Goal: Information Seeking & Learning: Learn about a topic

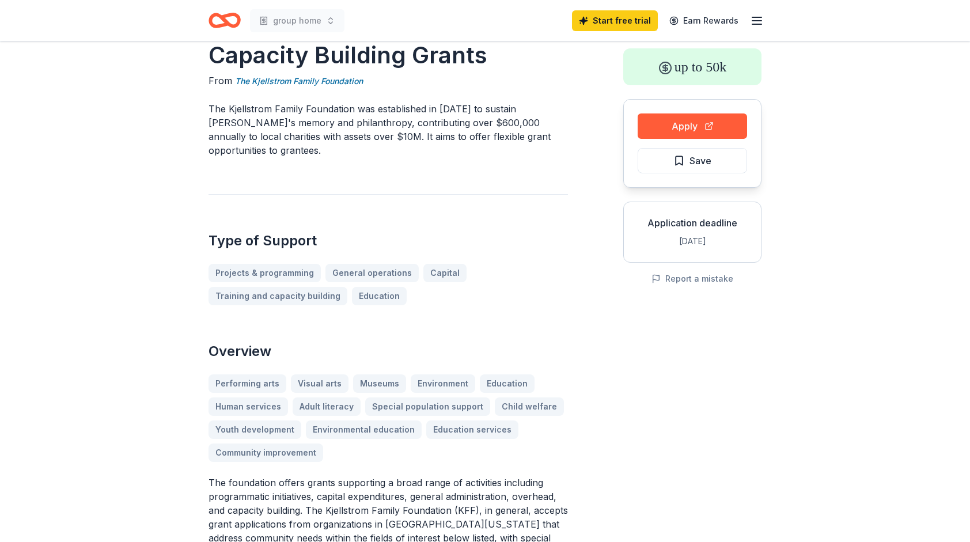
scroll to position [58, 0]
click at [669, 124] on button "Apply" at bounding box center [692, 125] width 109 height 25
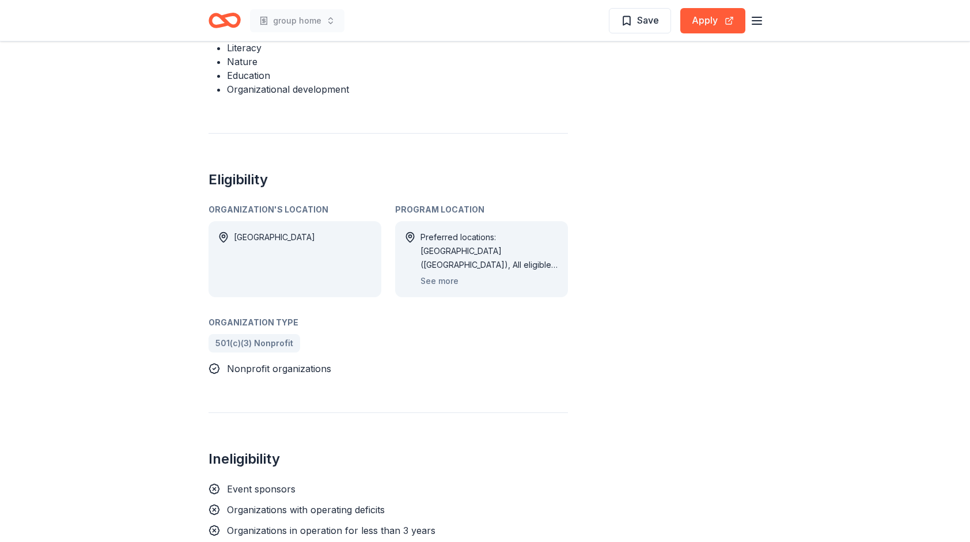
scroll to position [660, 0]
click at [444, 273] on button "See more" at bounding box center [440, 280] width 38 height 14
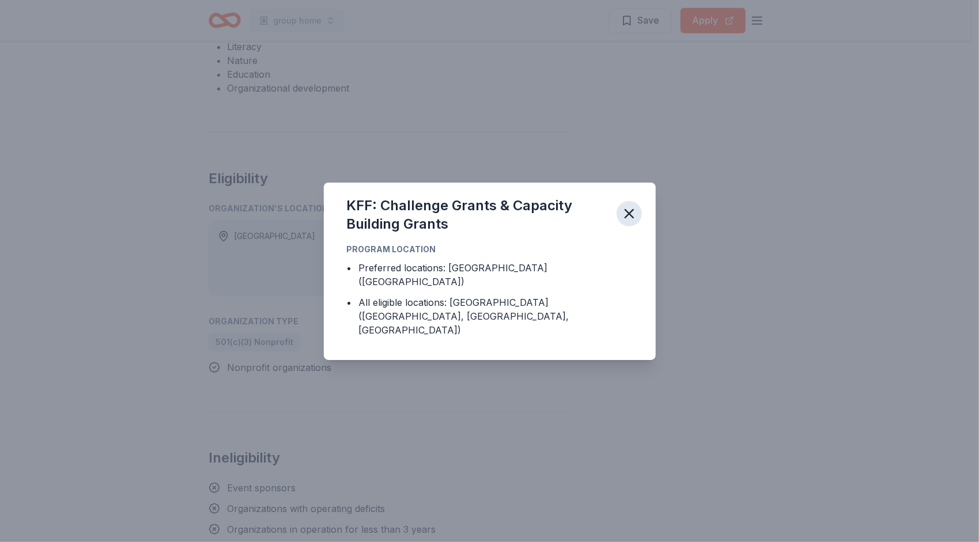
click at [630, 218] on icon "button" at bounding box center [629, 214] width 8 height 8
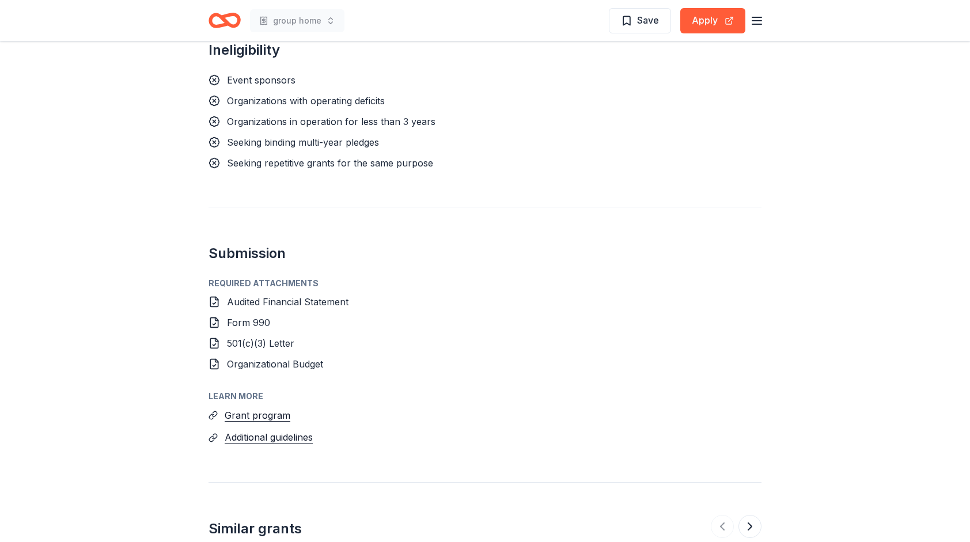
scroll to position [1069, 0]
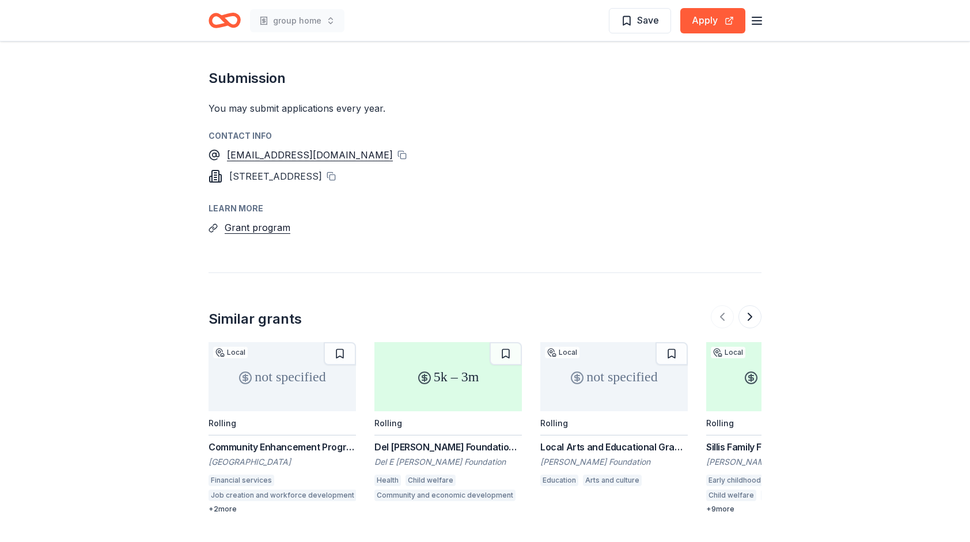
scroll to position [713, 0]
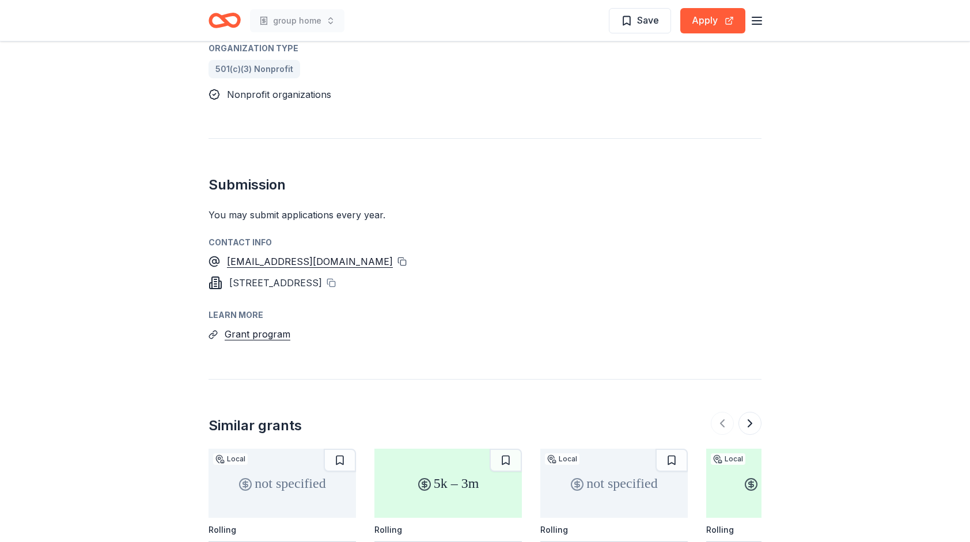
click at [407, 257] on button at bounding box center [401, 261] width 9 height 9
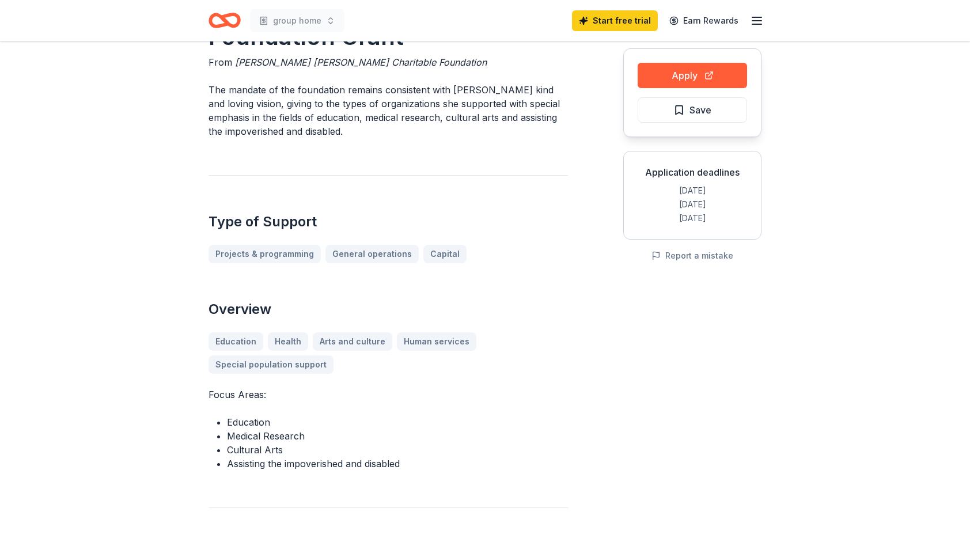
scroll to position [0, 0]
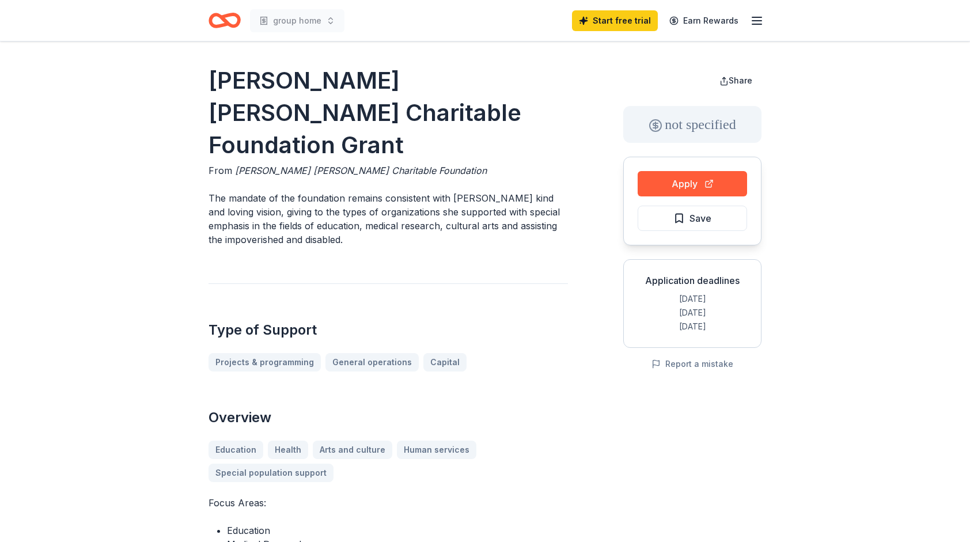
drag, startPoint x: 205, startPoint y: 80, endPoint x: 374, endPoint y: 180, distance: 196.5
drag, startPoint x: 351, startPoint y: 207, endPoint x: 226, endPoint y: 153, distance: 137.0
click at [226, 153] on div "[PERSON_NAME] [PERSON_NAME] Charitable Foundation Grant From [PERSON_NAME] [PER…" at bounding box center [388, 440] width 359 height 750
drag, startPoint x: 210, startPoint y: 84, endPoint x: 431, endPoint y: 103, distance: 222.6
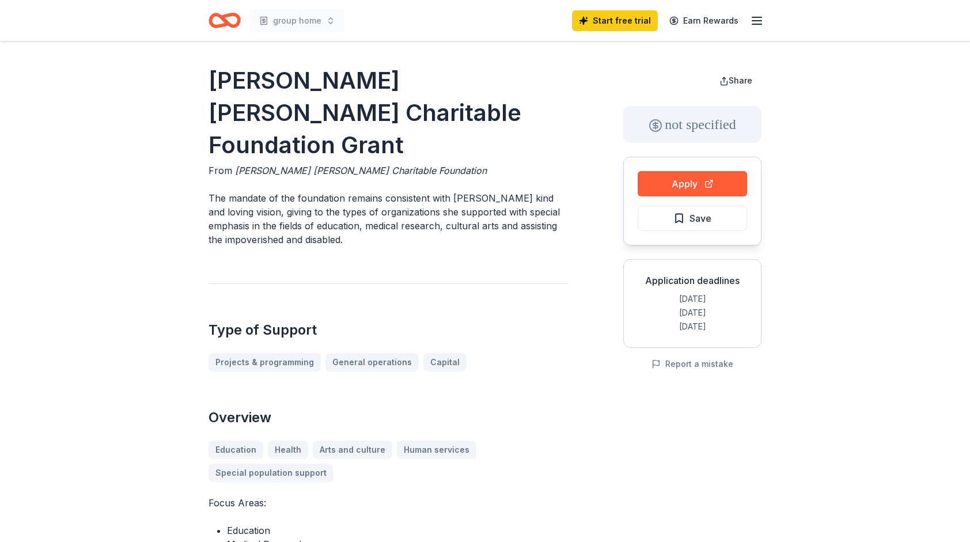
click at [431, 103] on h1 "[PERSON_NAME] [PERSON_NAME] Charitable Foundation Grant" at bounding box center [388, 113] width 359 height 97
click at [388, 86] on h1 "[PERSON_NAME] [PERSON_NAME] Charitable Foundation Grant" at bounding box center [388, 113] width 359 height 97
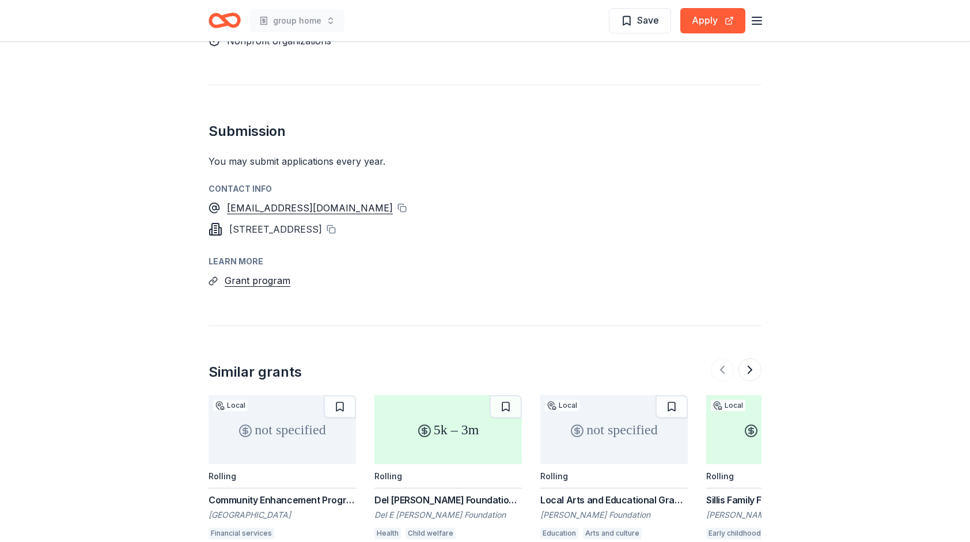
scroll to position [767, 0]
click at [266, 272] on button "Grant program" at bounding box center [258, 279] width 66 height 15
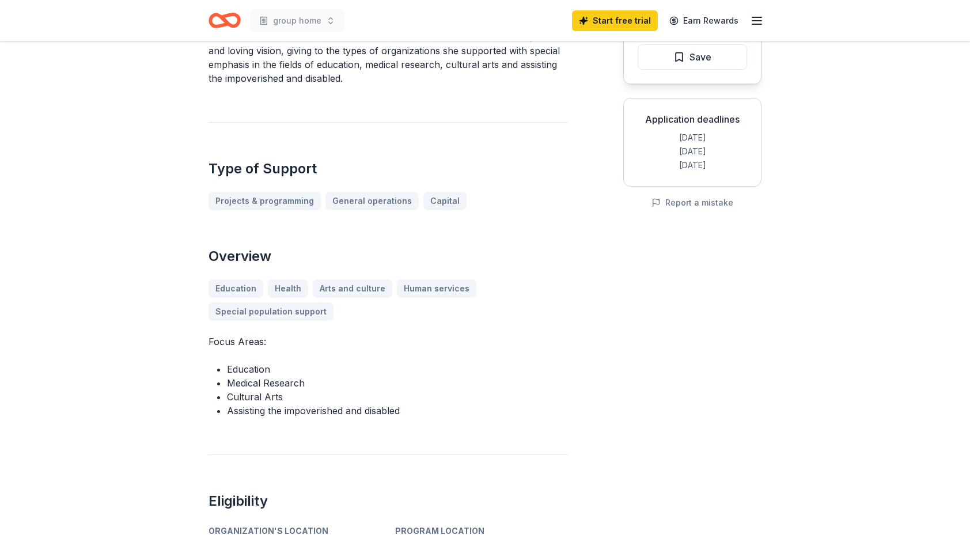
scroll to position [0, 0]
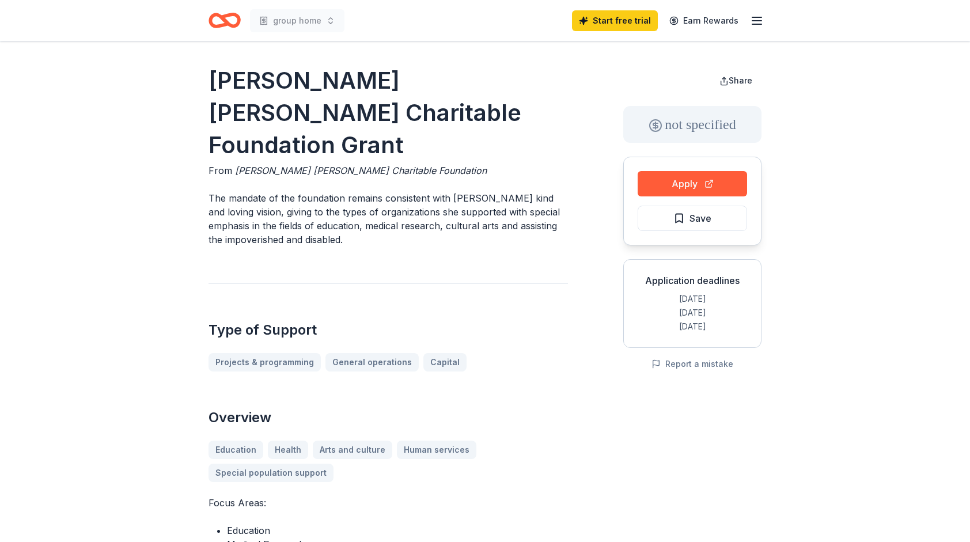
drag, startPoint x: 342, startPoint y: 206, endPoint x: 256, endPoint y: 203, distance: 85.9
click at [256, 203] on p "The mandate of the foundation remains consistent with [PERSON_NAME] kind and lo…" at bounding box center [388, 218] width 359 height 55
click at [257, 191] on p "The mandate of the foundation remains consistent with [PERSON_NAME] kind and lo…" at bounding box center [388, 218] width 359 height 55
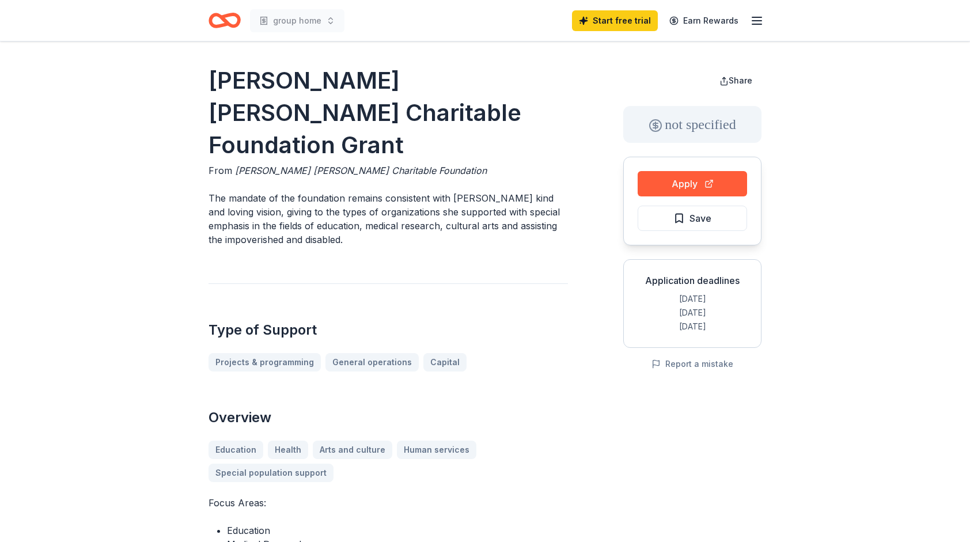
click at [257, 191] on p "The mandate of the foundation remains consistent with [PERSON_NAME] kind and lo…" at bounding box center [388, 218] width 359 height 55
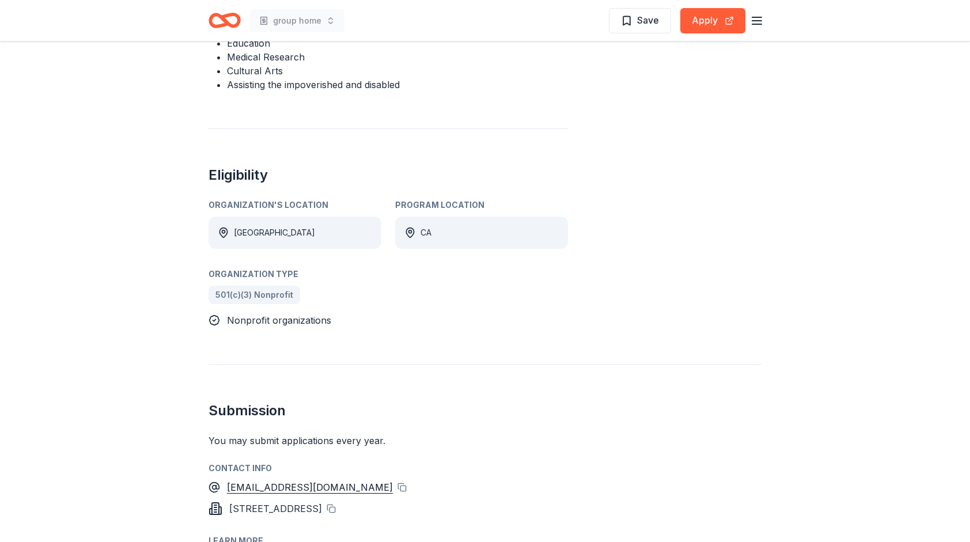
scroll to position [157, 0]
